Goal: Information Seeking & Learning: Learn about a topic

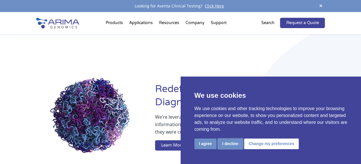
click at [236, 148] on button "I decline" at bounding box center [230, 144] width 25 height 11
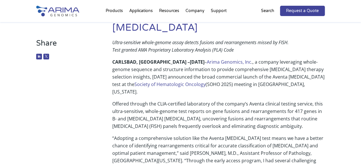
scroll to position [90, 0]
click at [232, 64] on p "CARLSBAD, CA – September 3, 2025 – Arima Genomics, Inc ., a company leveraging …" at bounding box center [218, 79] width 212 height 42
